Goal: Transaction & Acquisition: Purchase product/service

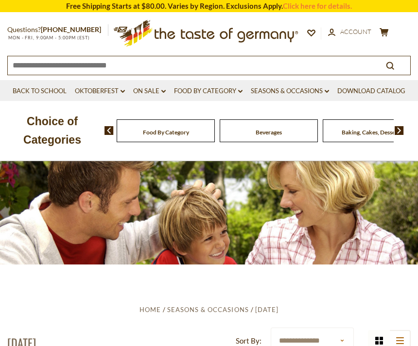
click at [390, 30] on button "cart $4" at bounding box center [384, 34] width 12 height 12
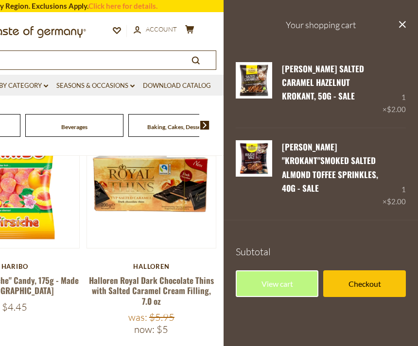
scroll to position [254, 0]
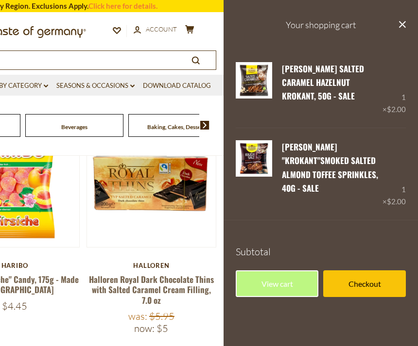
click at [404, 25] on icon at bounding box center [402, 24] width 7 height 7
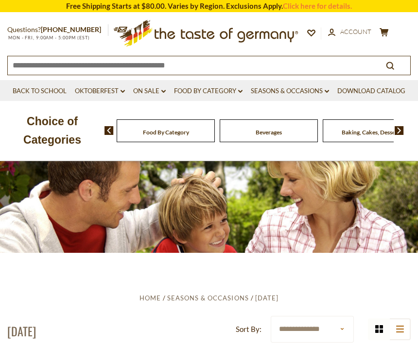
scroll to position [0, 0]
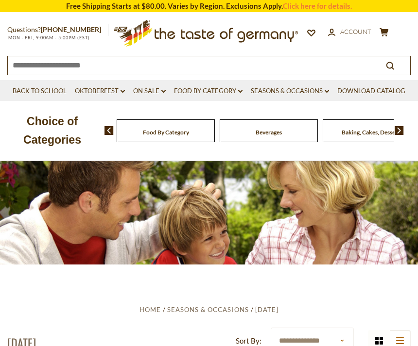
click at [217, 94] on link "Food By Category dropdown_arrow" at bounding box center [208, 91] width 68 height 11
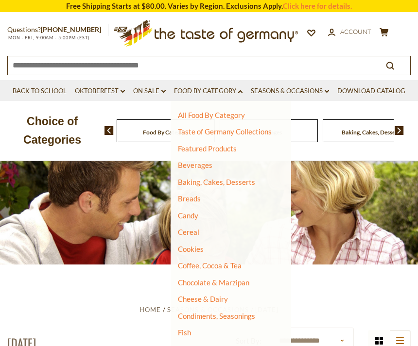
click at [198, 247] on link "Cookies" at bounding box center [191, 249] width 26 height 9
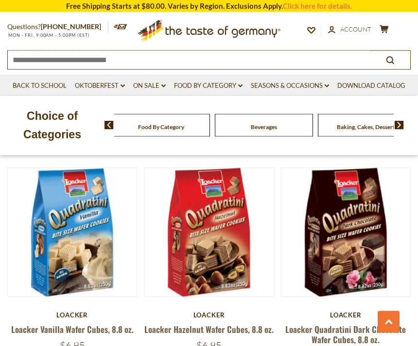
scroll to position [2030, 0]
click at [340, 78] on button "Quick View" at bounding box center [346, 67] width 66 height 22
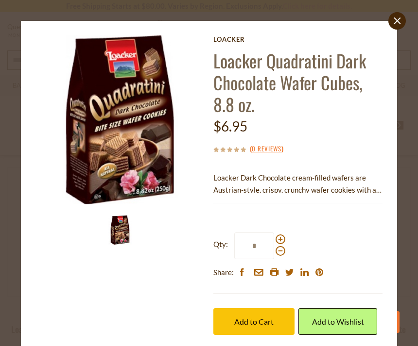
scroll to position [0, 0]
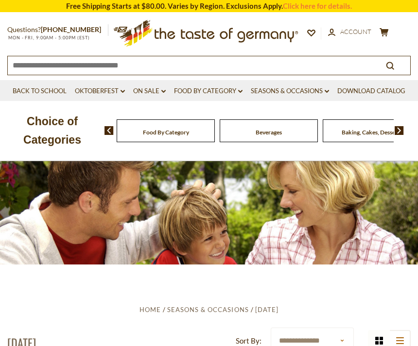
click at [227, 89] on link "Food By Category dropdown_arrow" at bounding box center [208, 91] width 68 height 11
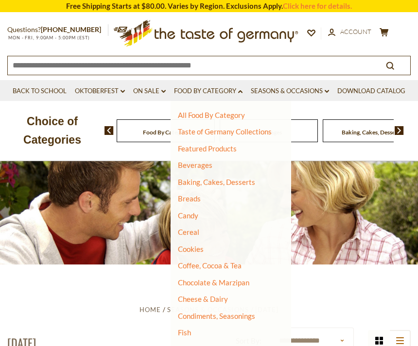
click at [202, 249] on link "Cookies" at bounding box center [191, 249] width 26 height 9
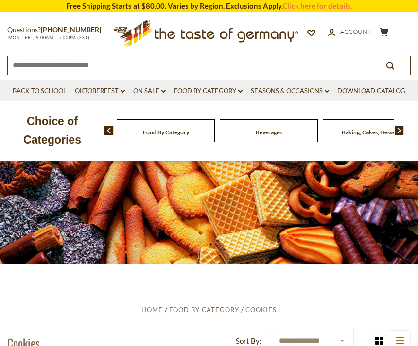
click at [265, 203] on div at bounding box center [209, 212] width 418 height 104
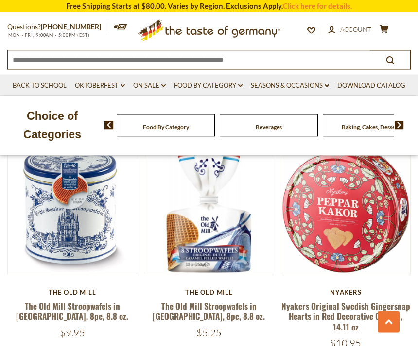
scroll to position [1368, 0]
